Goal: Information Seeking & Learning: Learn about a topic

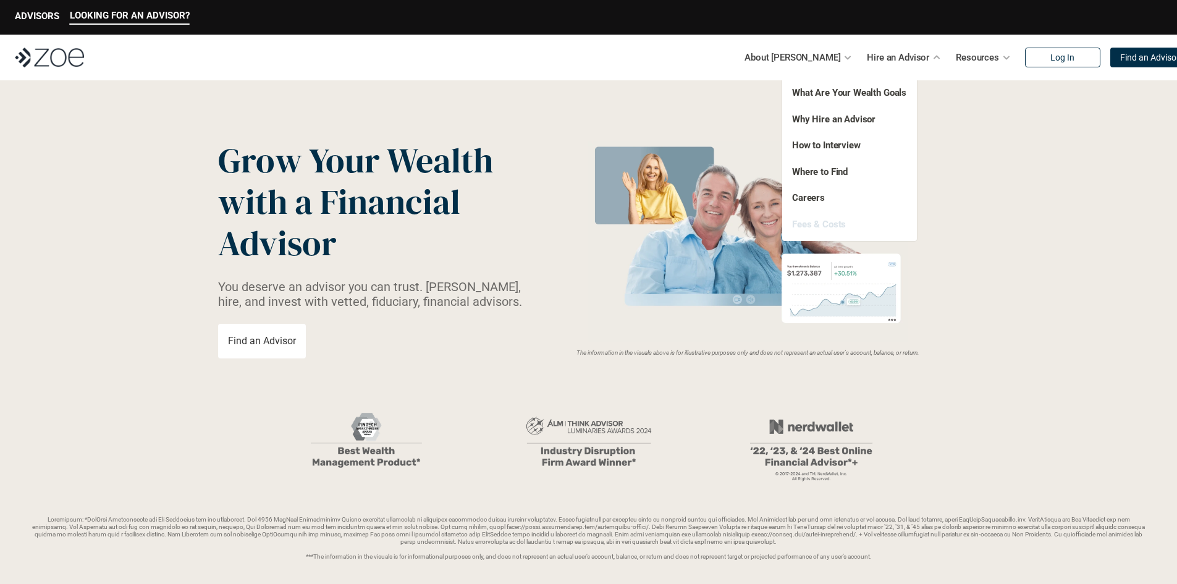
click at [825, 224] on link "Fees & Costs" at bounding box center [819, 224] width 54 height 11
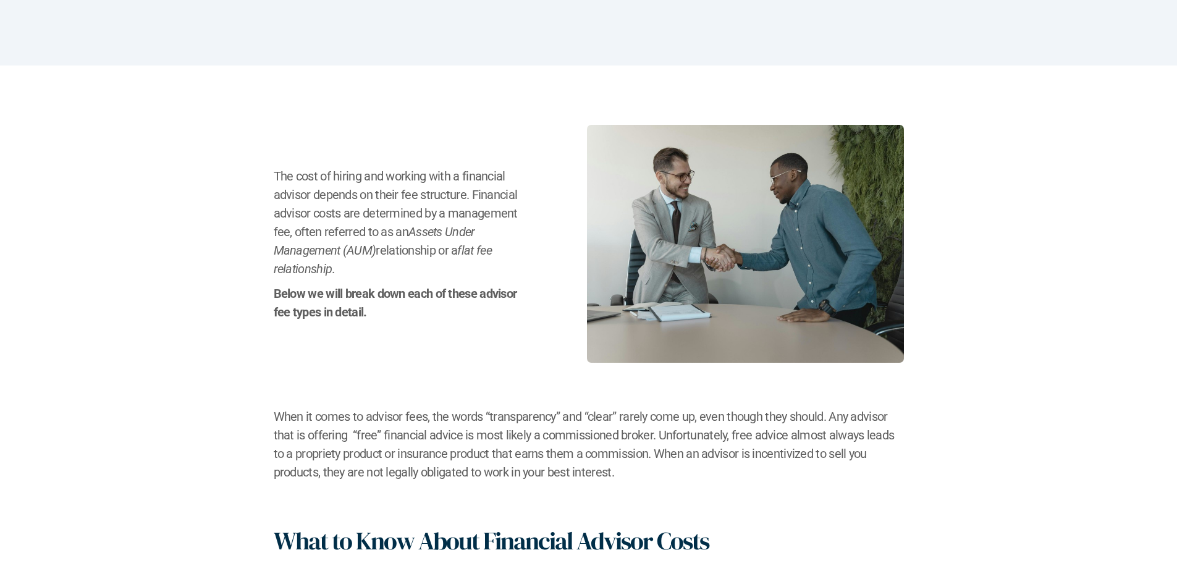
scroll to position [185, 0]
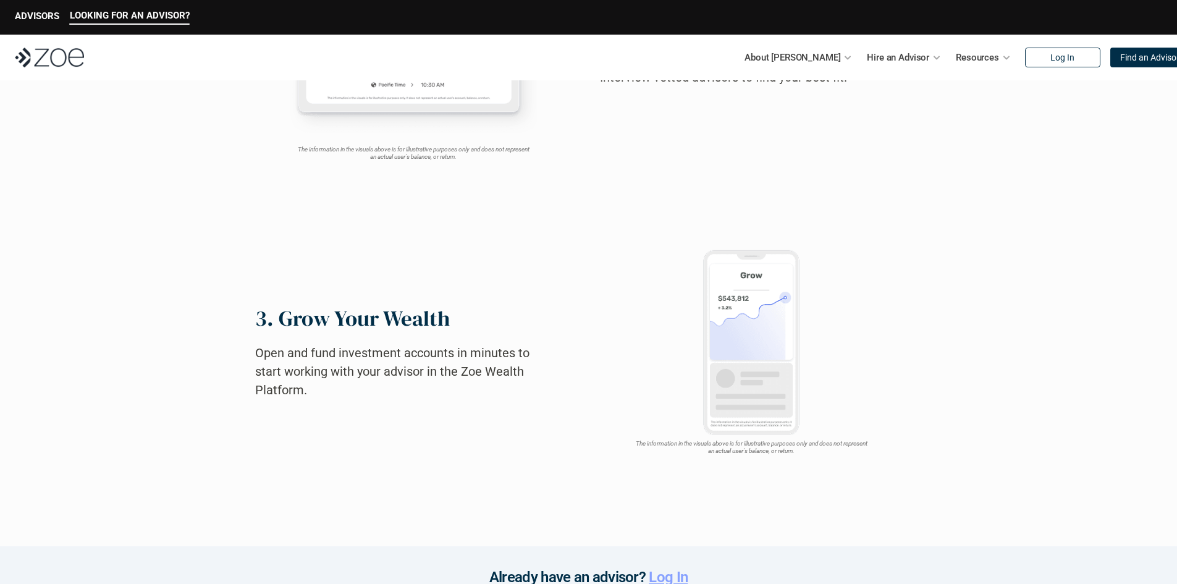
scroll to position [803, 0]
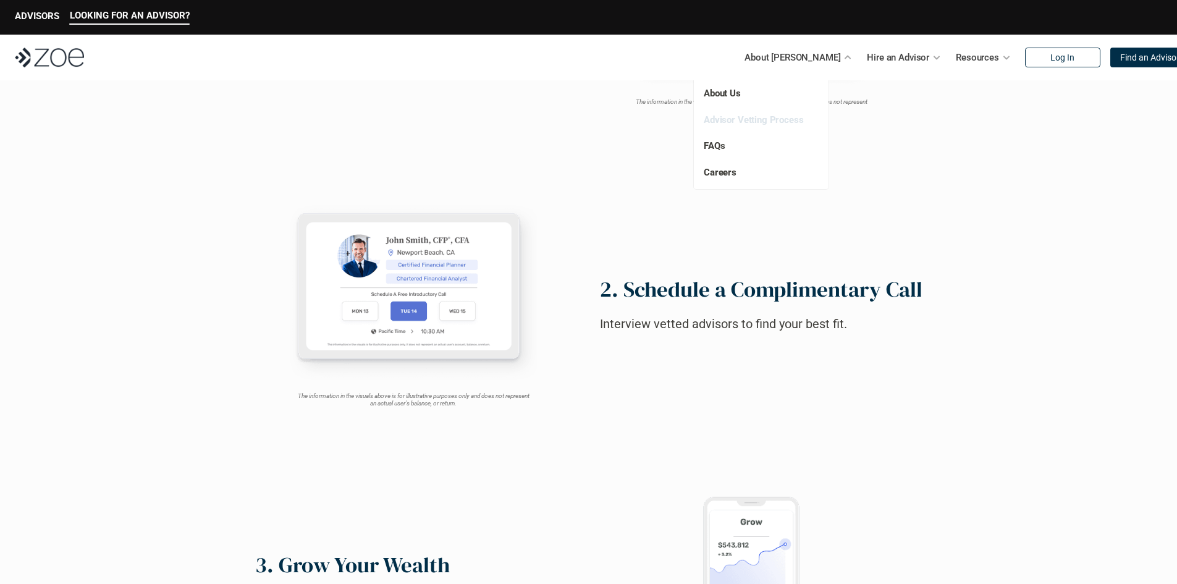
click at [760, 121] on link "Advisor Vetting Process" at bounding box center [754, 119] width 100 height 11
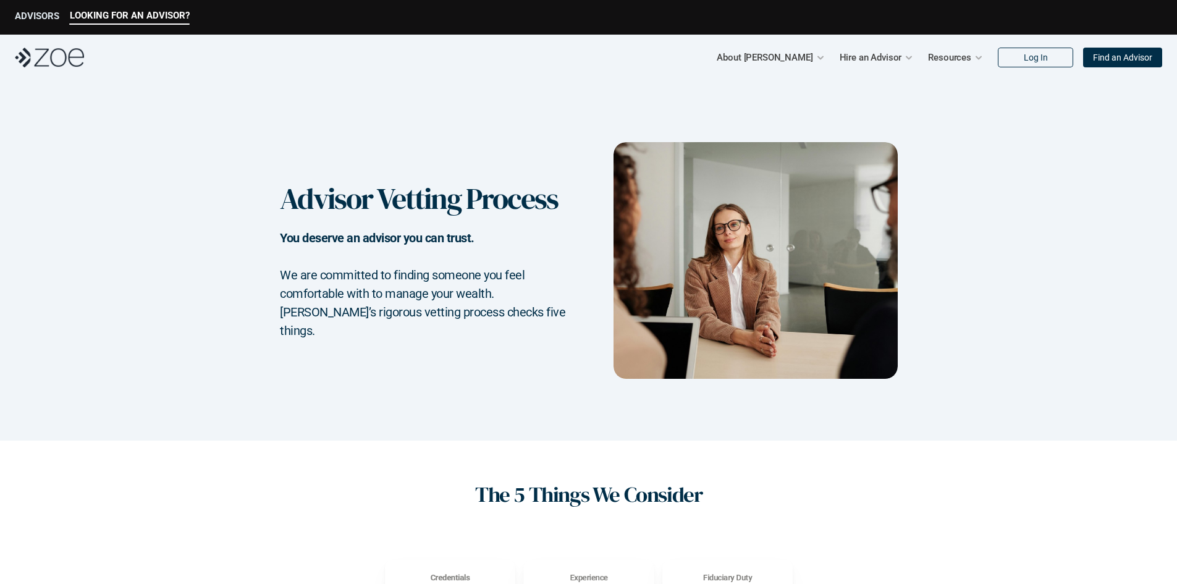
click at [27, 14] on p "ADVISORS" at bounding box center [37, 16] width 44 height 11
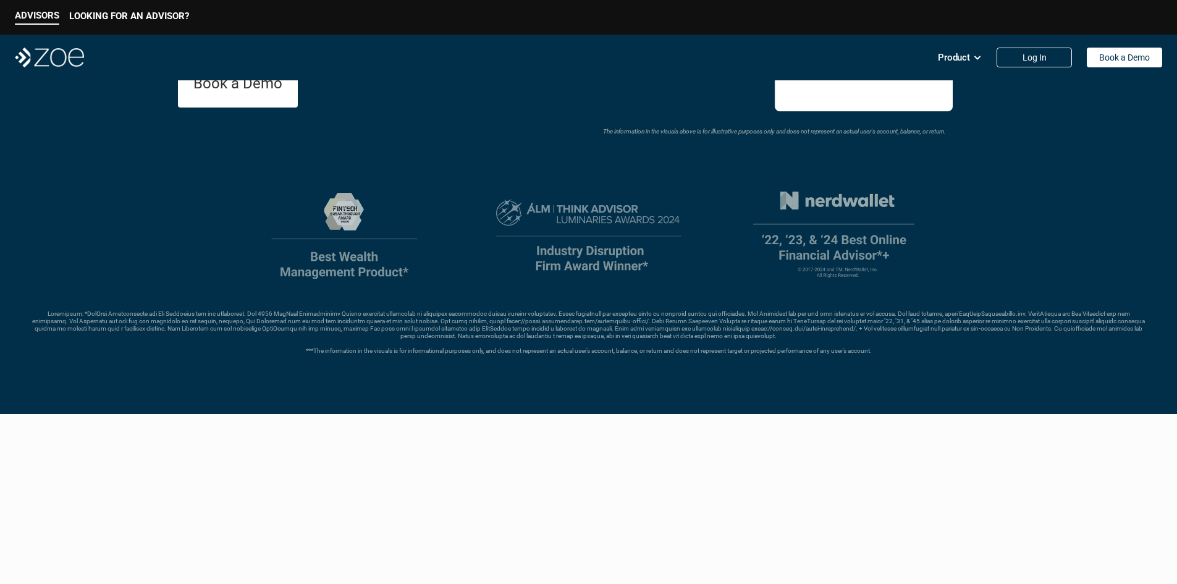
scroll to position [309, 0]
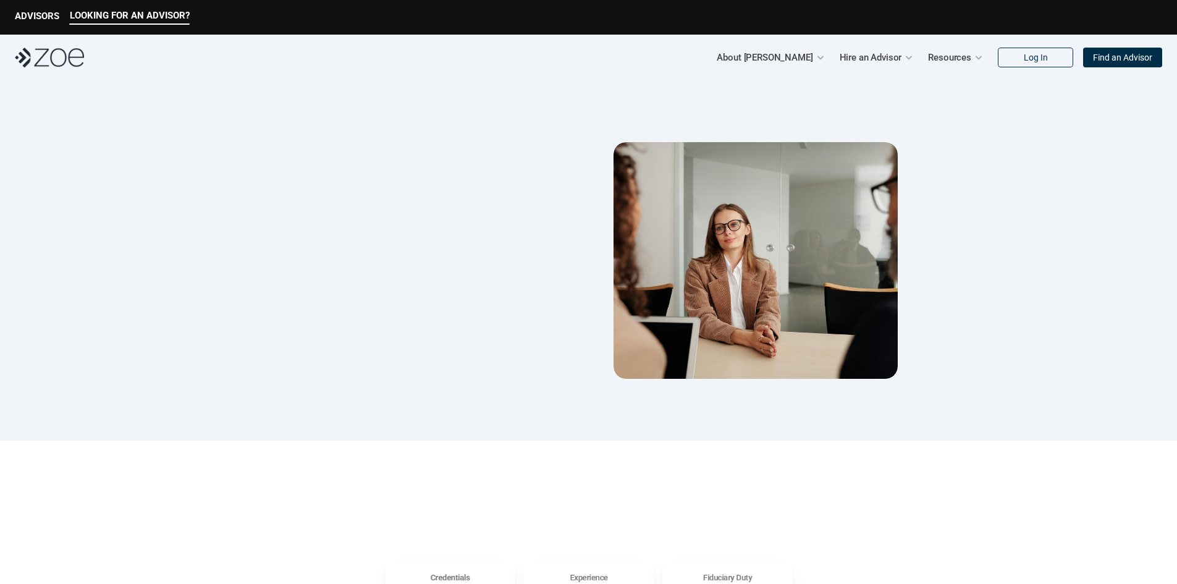
scroll to position [803, 0]
